Goal: Check status: Check status

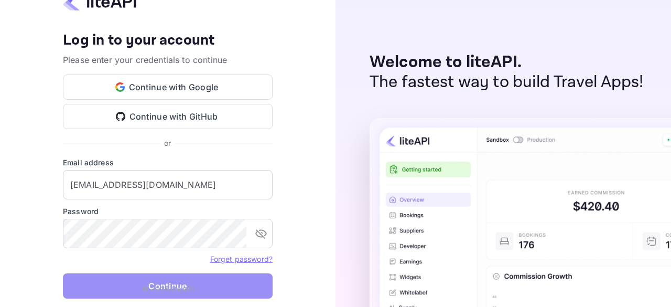
click at [84, 280] on button "Continue" at bounding box center [168, 285] width 210 height 25
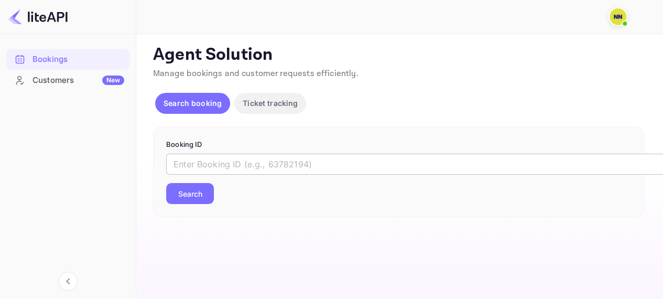
click at [221, 171] on input "text" at bounding box center [428, 164] width 524 height 21
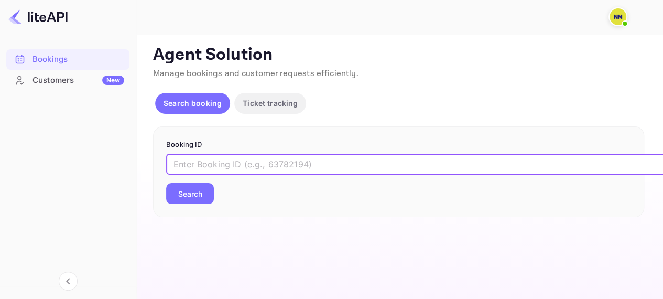
paste input "9253364"
type input "9253364"
click at [166, 183] on button "Search" at bounding box center [190, 193] width 48 height 21
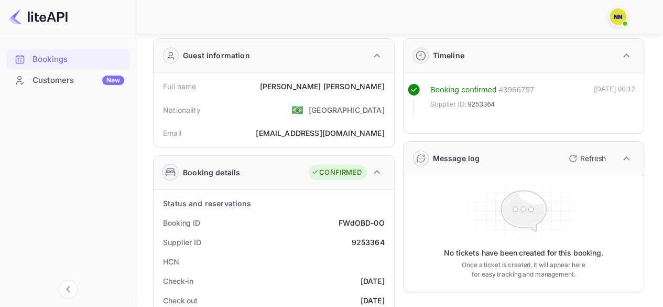
scroll to position [52, 0]
